Goal: Check status: Check status

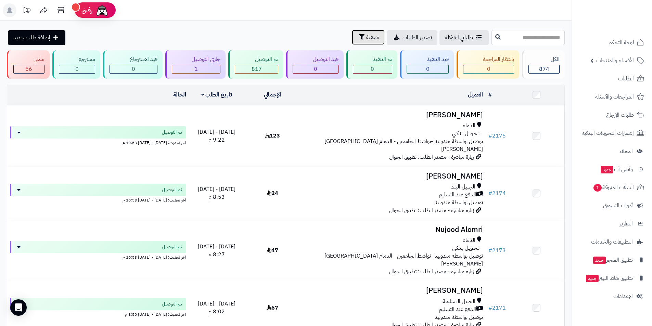
drag, startPoint x: 323, startPoint y: 39, endPoint x: 324, endPoint y: 45, distance: 6.2
click at [359, 39] on icon "button" at bounding box center [361, 36] width 5 height 5
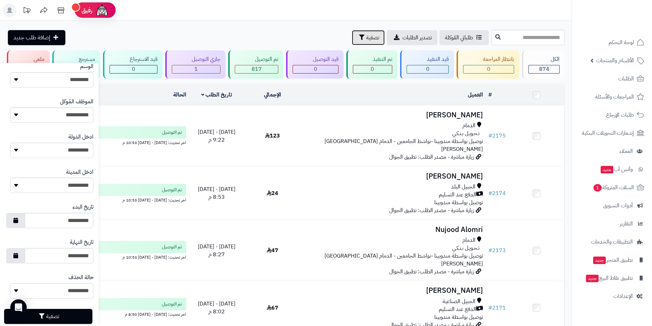
scroll to position [240, 0]
click at [25, 219] on button "button" at bounding box center [15, 219] width 19 height 15
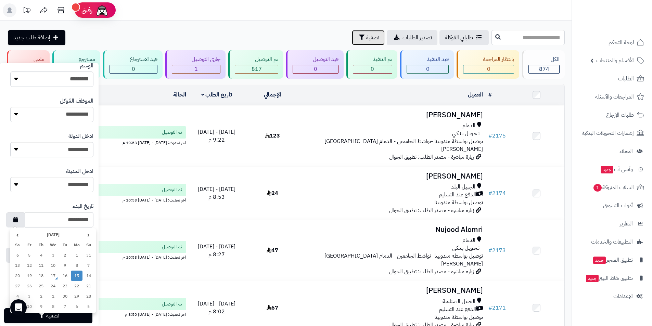
drag, startPoint x: 68, startPoint y: 276, endPoint x: 63, endPoint y: 286, distance: 11.8
click at [68, 276] on td "16" at bounding box center [65, 276] width 12 height 10
type input "**********"
click at [23, 255] on button "button" at bounding box center [15, 254] width 19 height 15
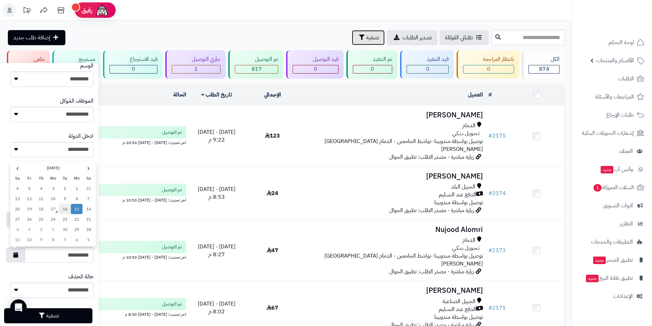
click at [69, 208] on td "16" at bounding box center [65, 209] width 12 height 10
type input "**********"
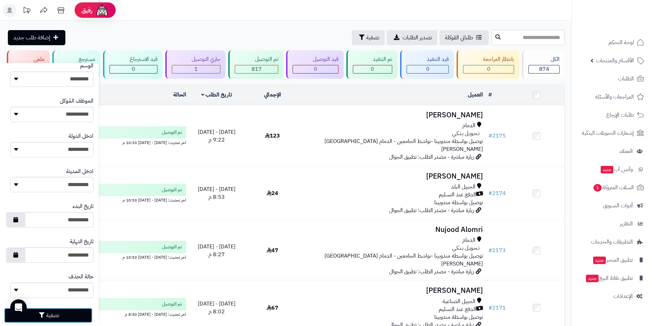
click at [65, 311] on button "تصفية" at bounding box center [48, 315] width 88 height 15
